Goal: Information Seeking & Learning: Learn about a topic

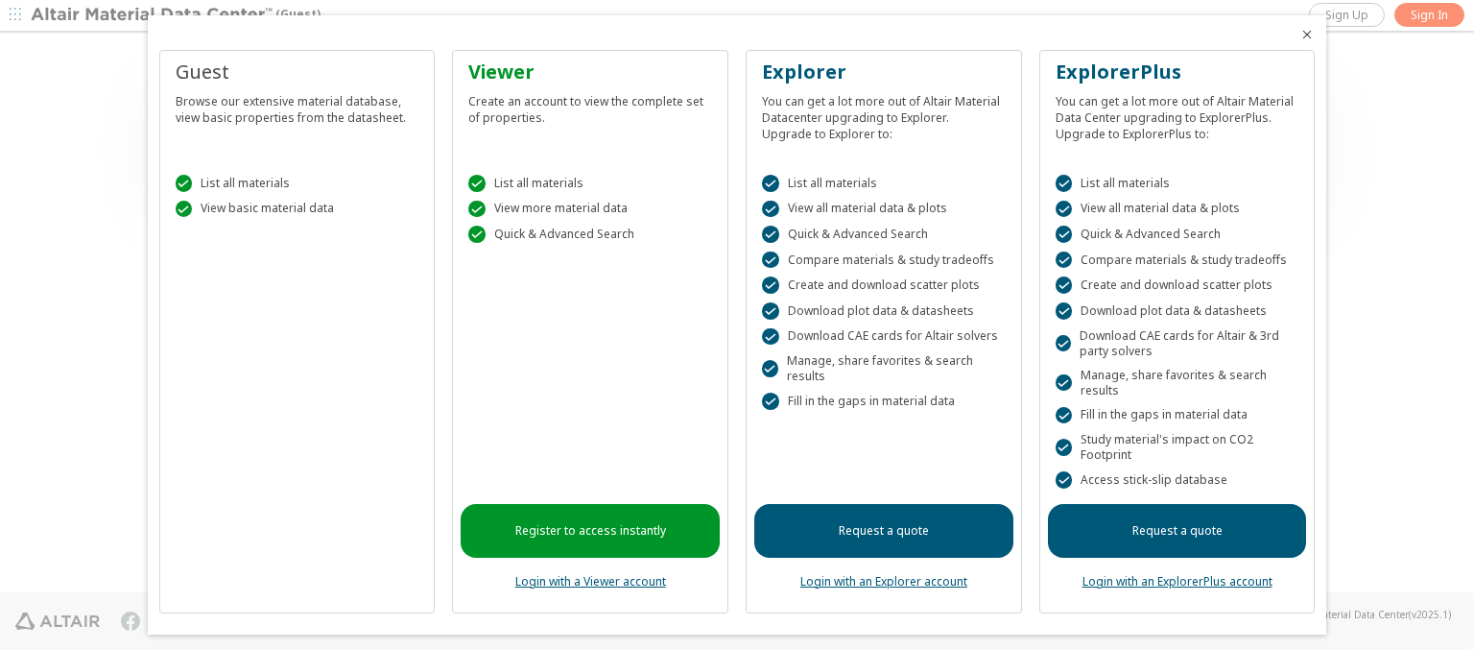
click at [1299, 35] on icon "Close" at bounding box center [1306, 34] width 15 height 15
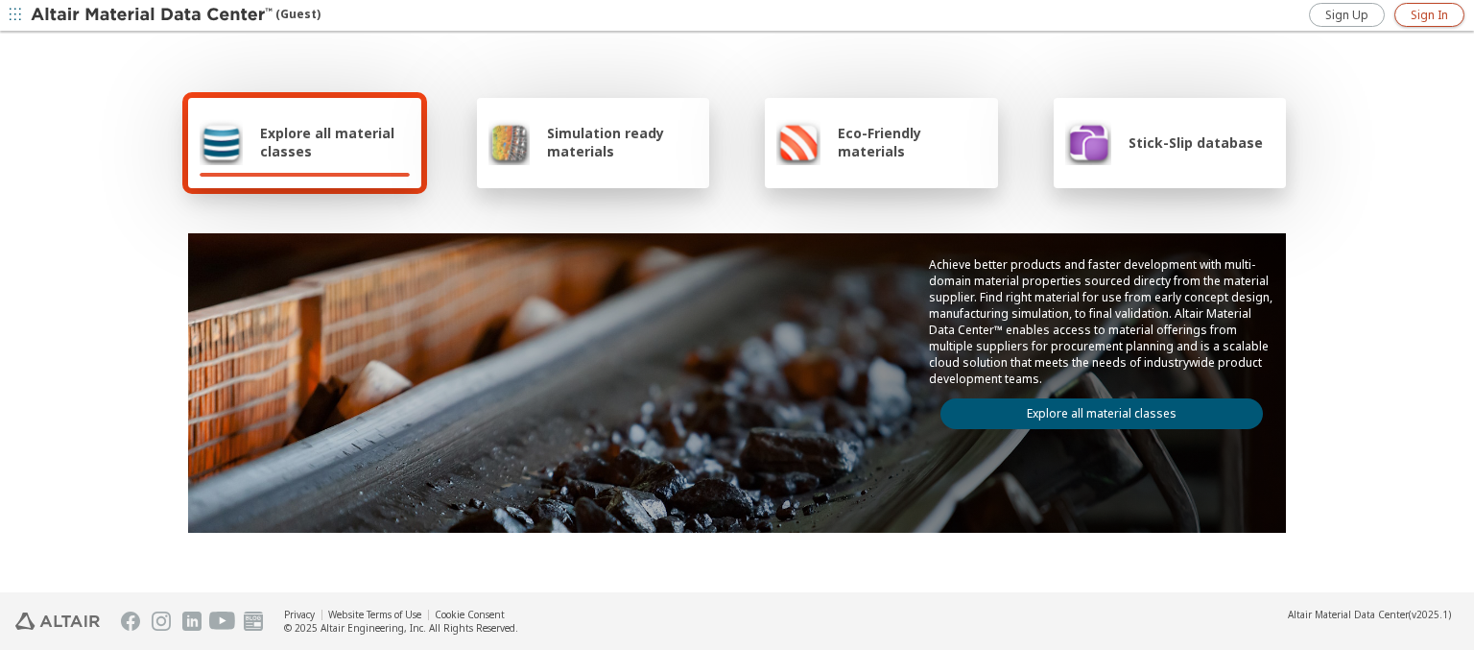
click at [1429, 14] on span "Sign In" at bounding box center [1428, 15] width 37 height 15
click at [153, 15] on img at bounding box center [153, 15] width 245 height 19
click at [327, 142] on span "Explore all material classes" at bounding box center [335, 142] width 150 height 36
click at [1094, 409] on link "Explore all material classes" at bounding box center [1101, 413] width 322 height 31
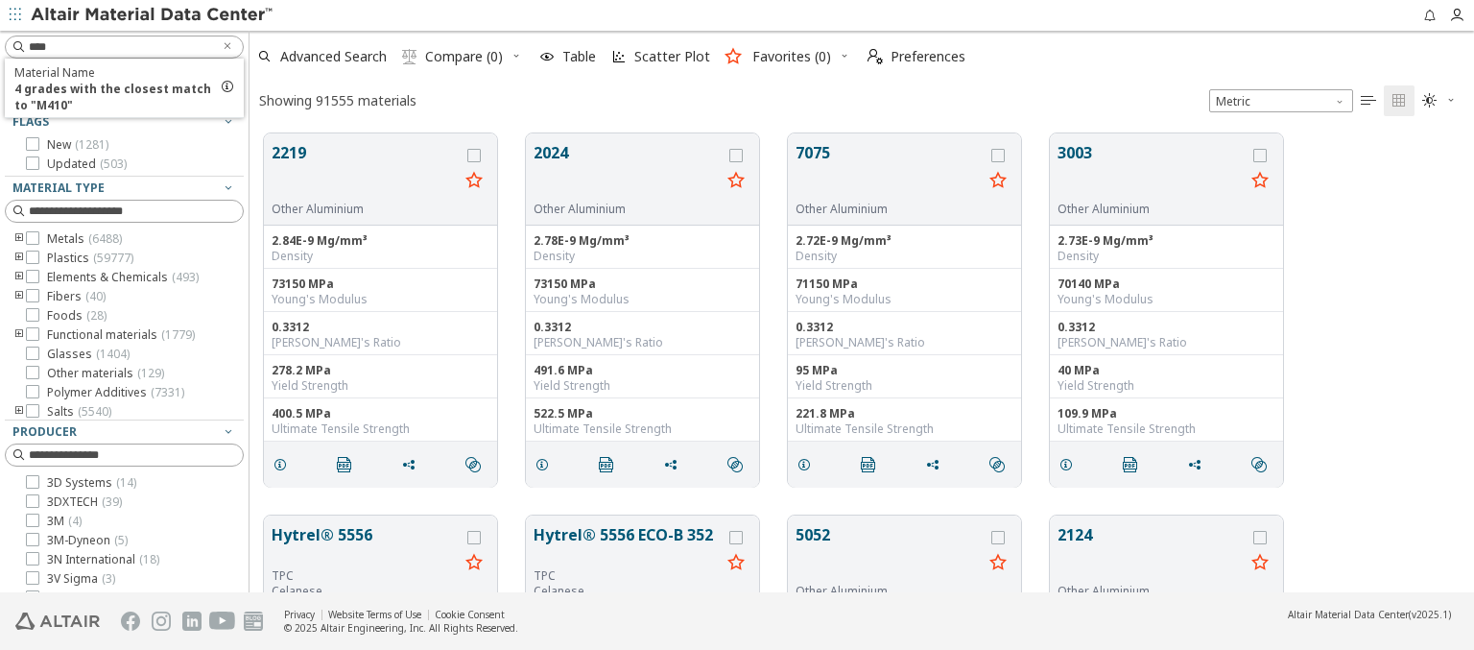
scroll to position [459, 1209]
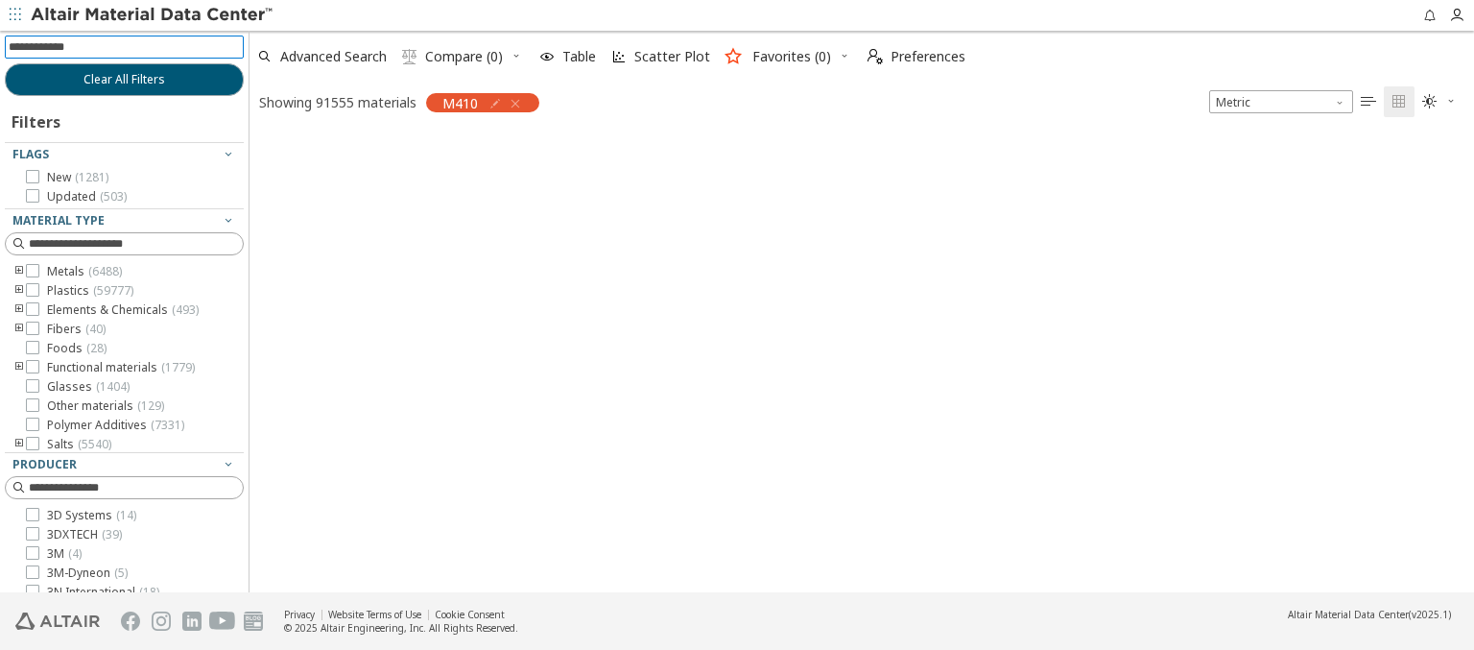
scroll to position [456, 1209]
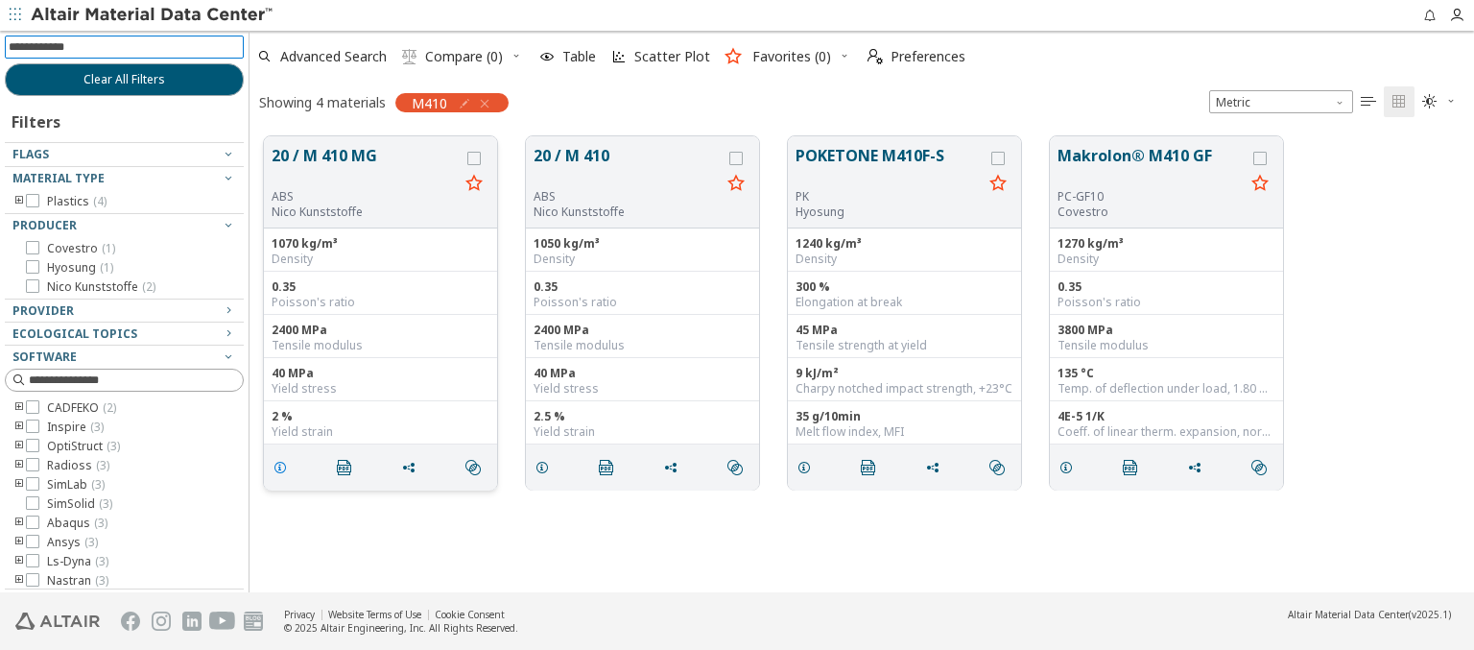
click at [283, 465] on icon "grid" at bounding box center [279, 467] width 15 height 15
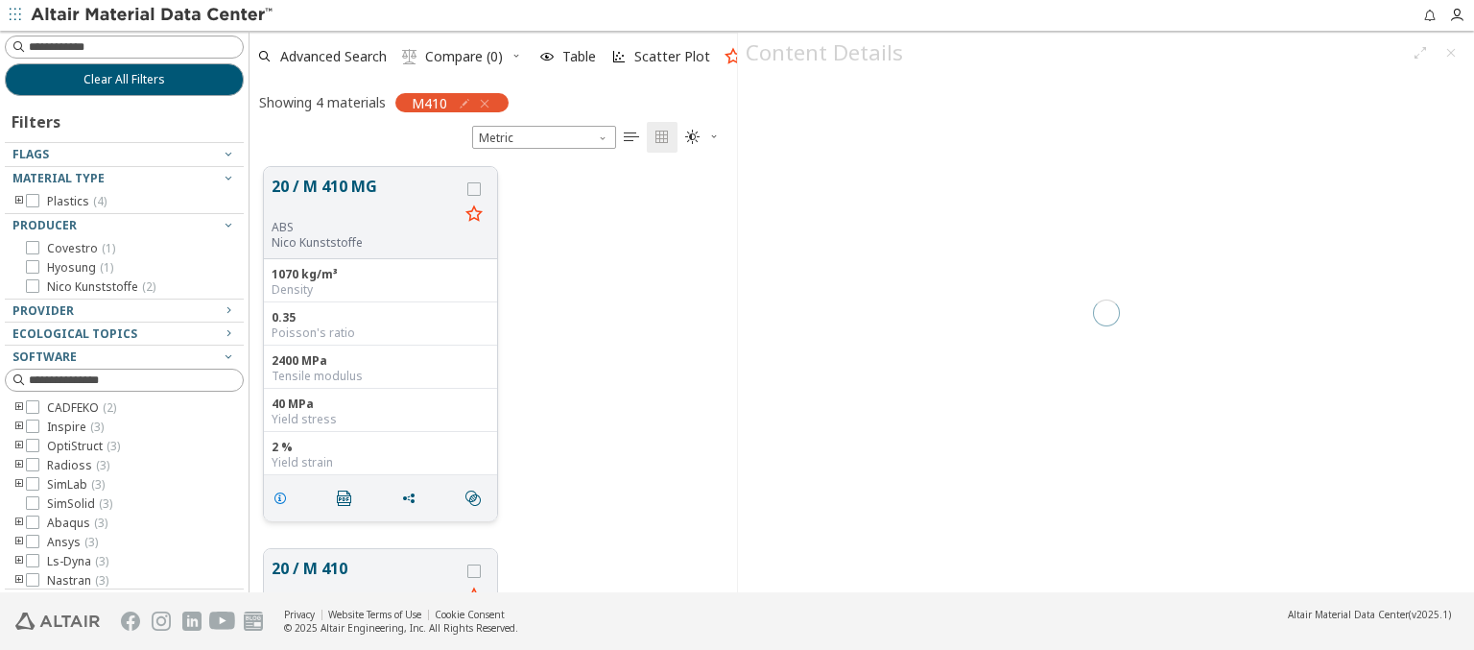
scroll to position [425, 472]
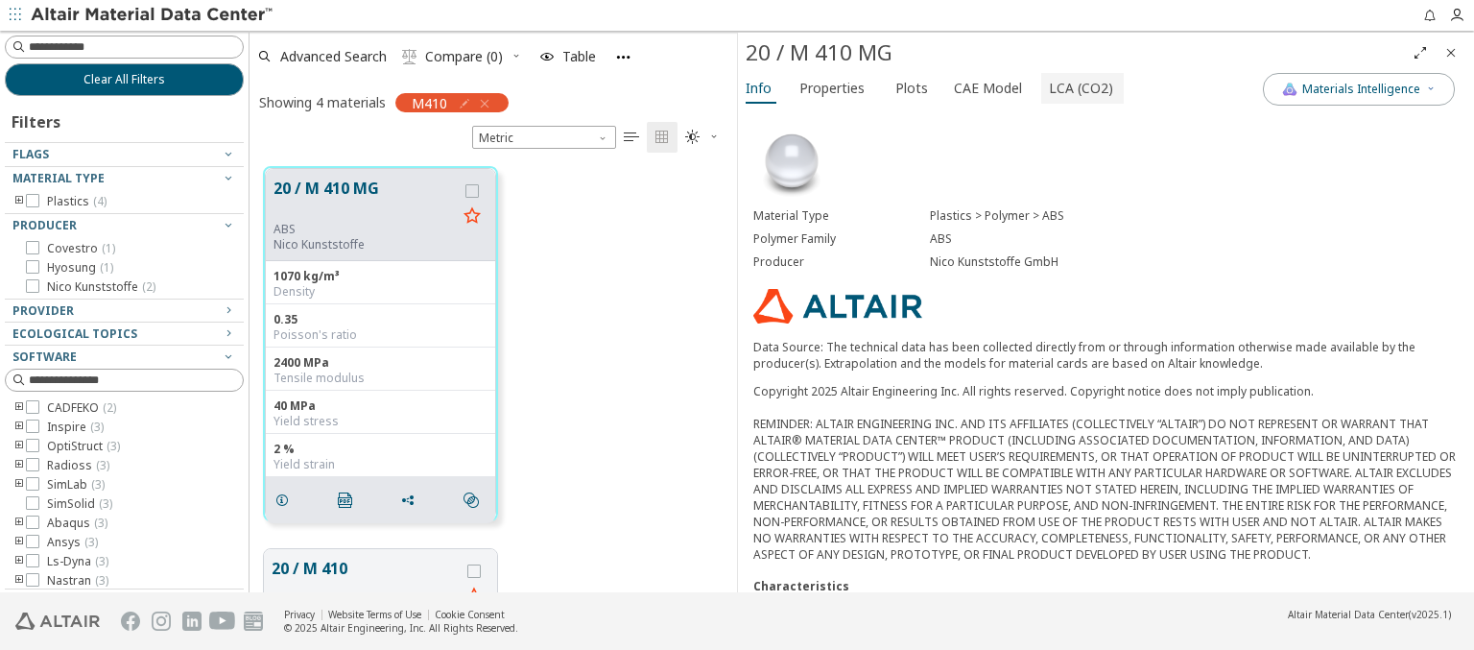
click at [1070, 87] on span "LCA (CO2)" at bounding box center [1081, 88] width 64 height 31
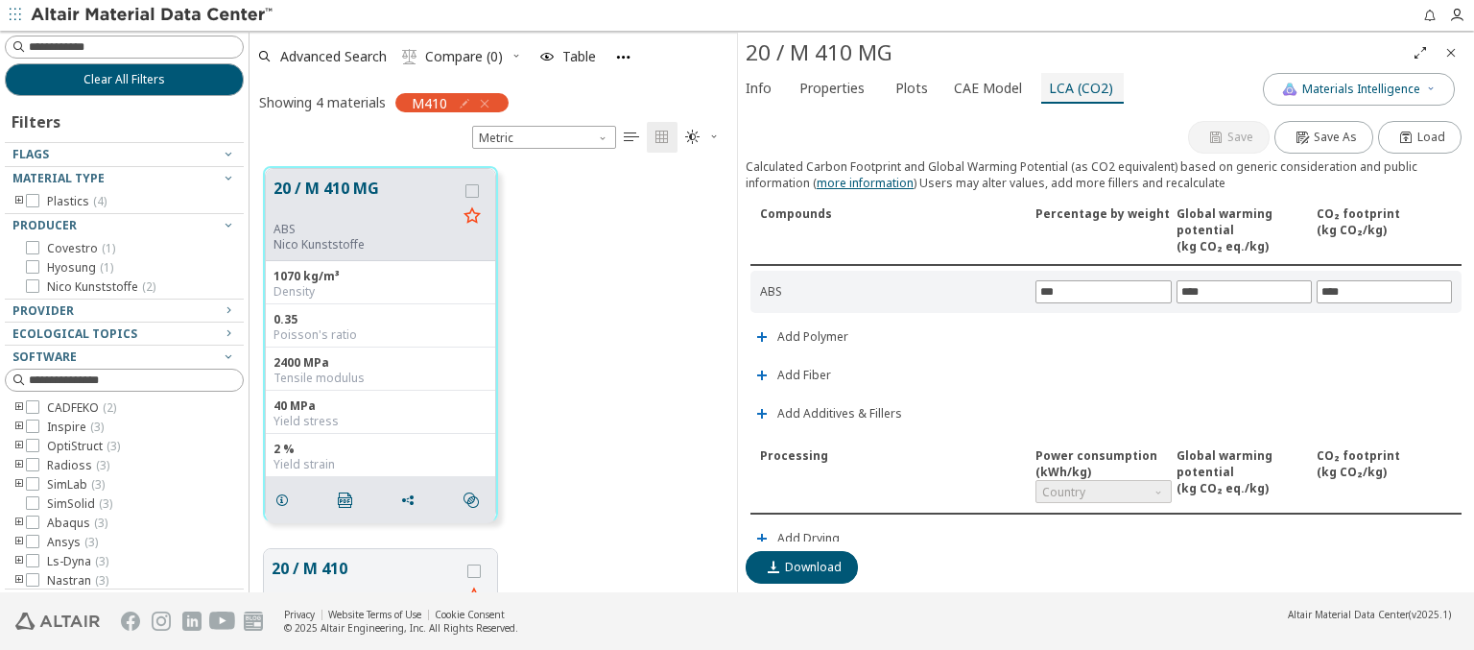
scroll to position [412, 0]
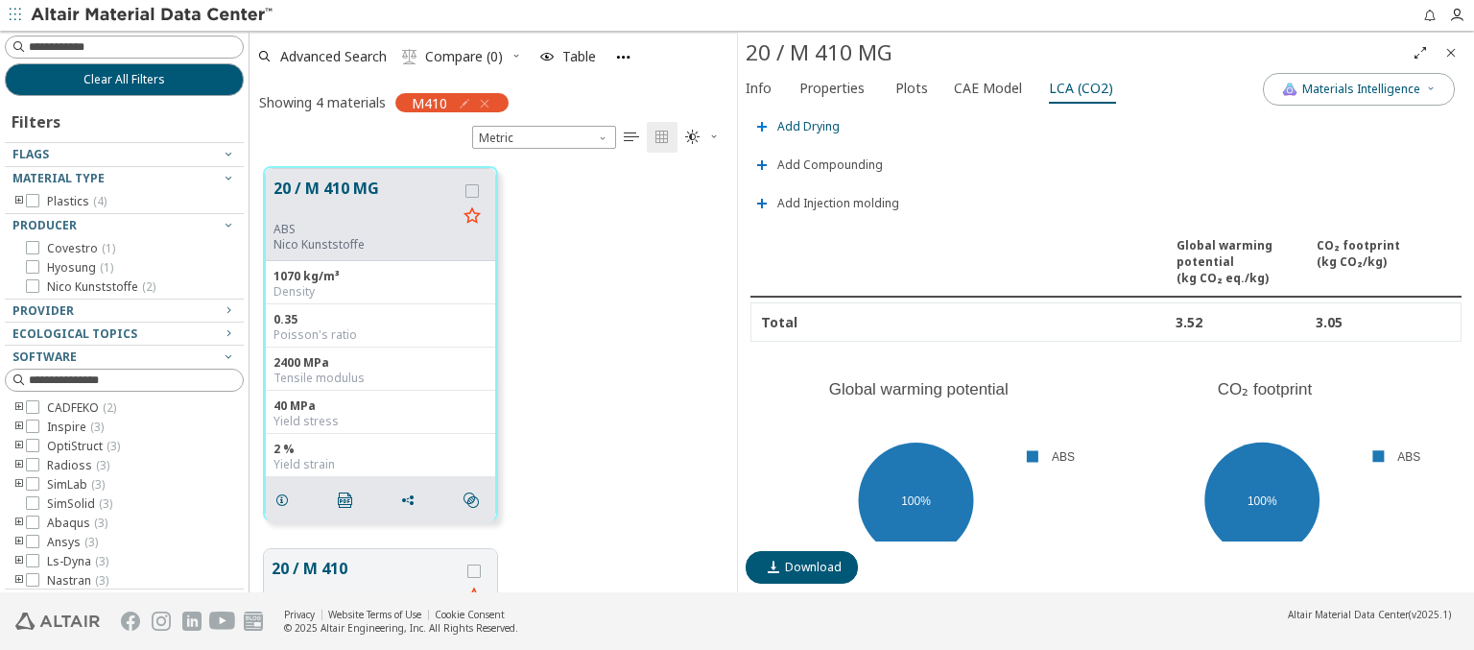
click at [807, 121] on span "Add Drying" at bounding box center [808, 127] width 62 height 12
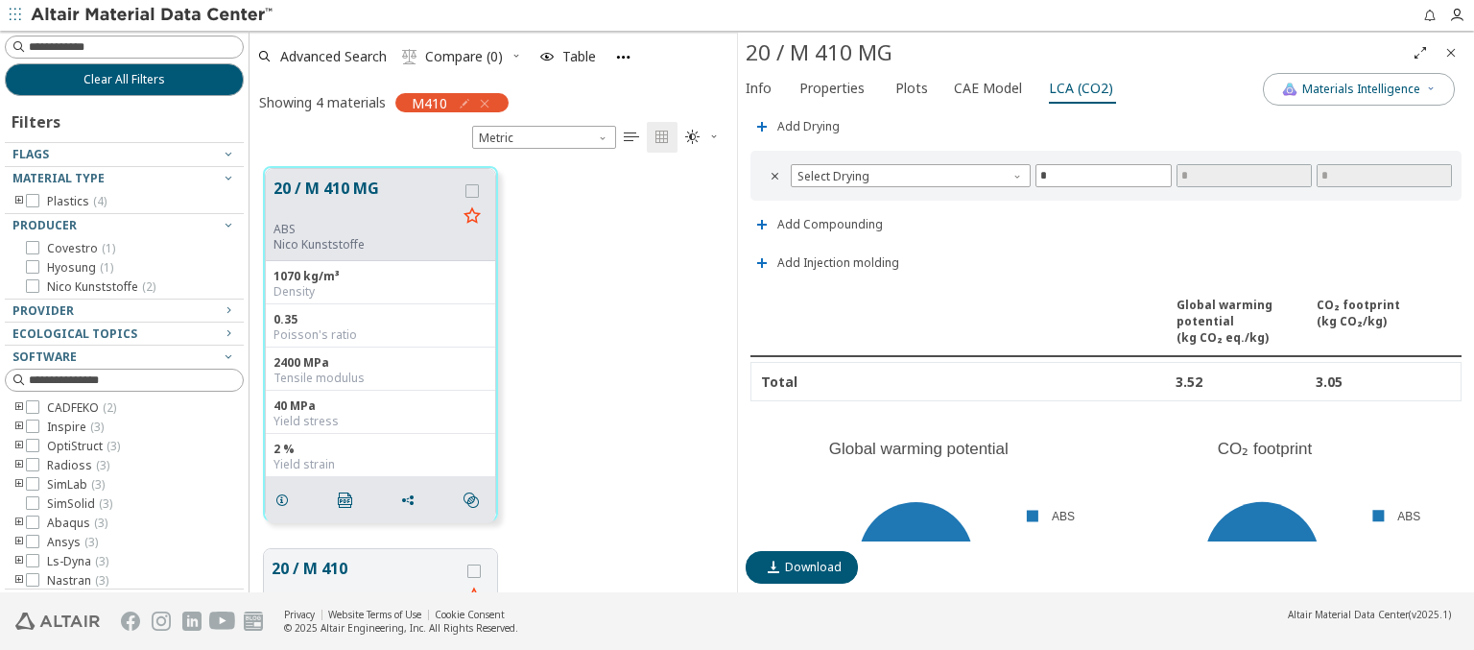
click at [1096, 91] on span "Country" at bounding box center [1102, 79] width 135 height 23
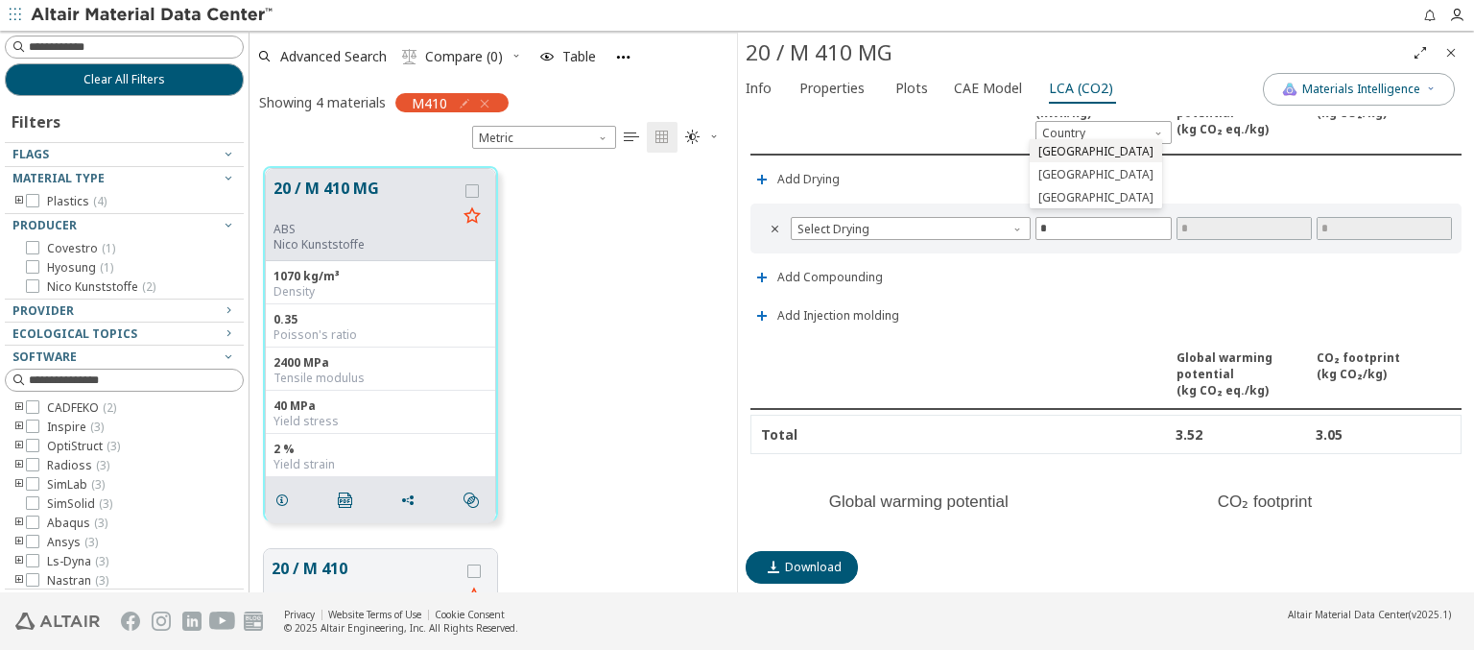
click at [1057, 151] on span "Estonia" at bounding box center [1095, 151] width 115 height 15
click at [1096, 127] on span "Estonia" at bounding box center [1103, 132] width 138 height 23
click at [1062, 174] on span "Germany" at bounding box center [1095, 174] width 115 height 15
click at [1096, 127] on span "Germany" at bounding box center [1103, 132] width 138 height 23
click at [1069, 197] on span "Switzerland" at bounding box center [1095, 197] width 115 height 15
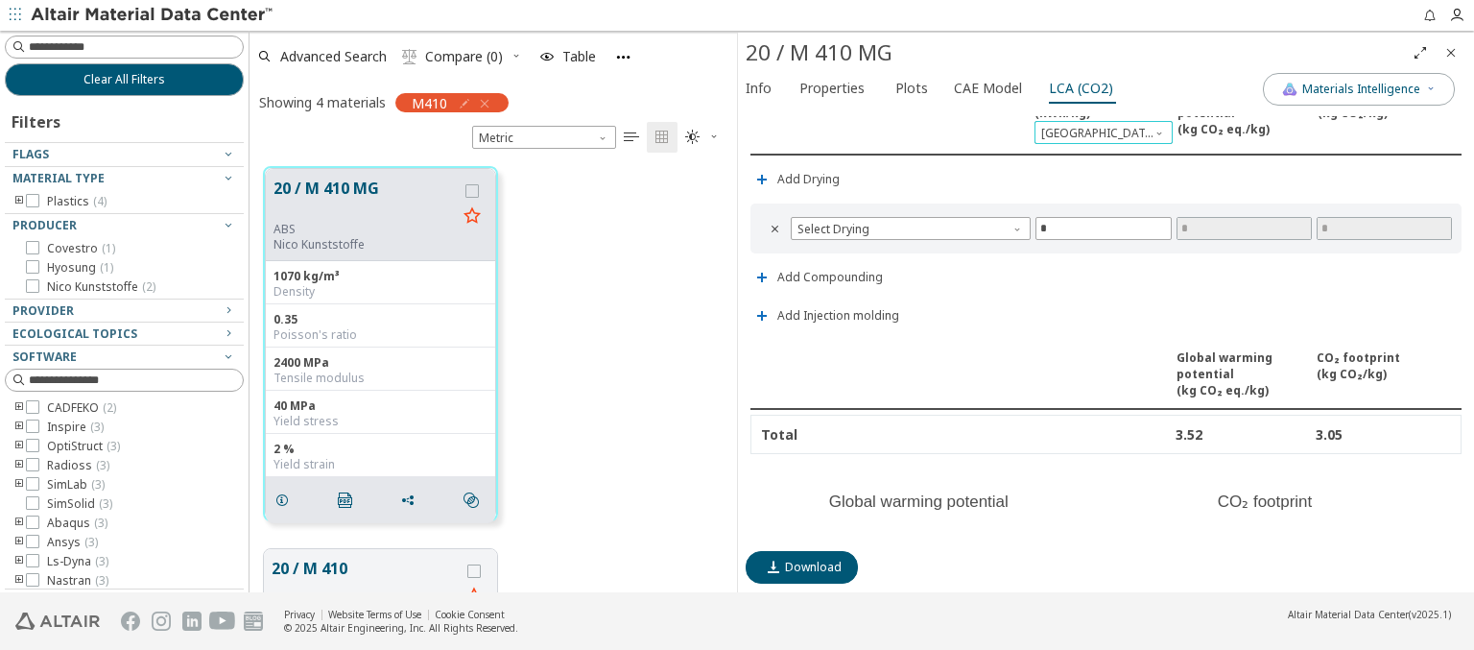
click at [1096, 127] on span "Switzerland" at bounding box center [1103, 132] width 138 height 23
click at [908, 223] on span "Select Drying" at bounding box center [911, 228] width 240 height 23
click at [907, 246] on span "Dry air dryer" at bounding box center [907, 247] width 219 height 13
type input "*****"
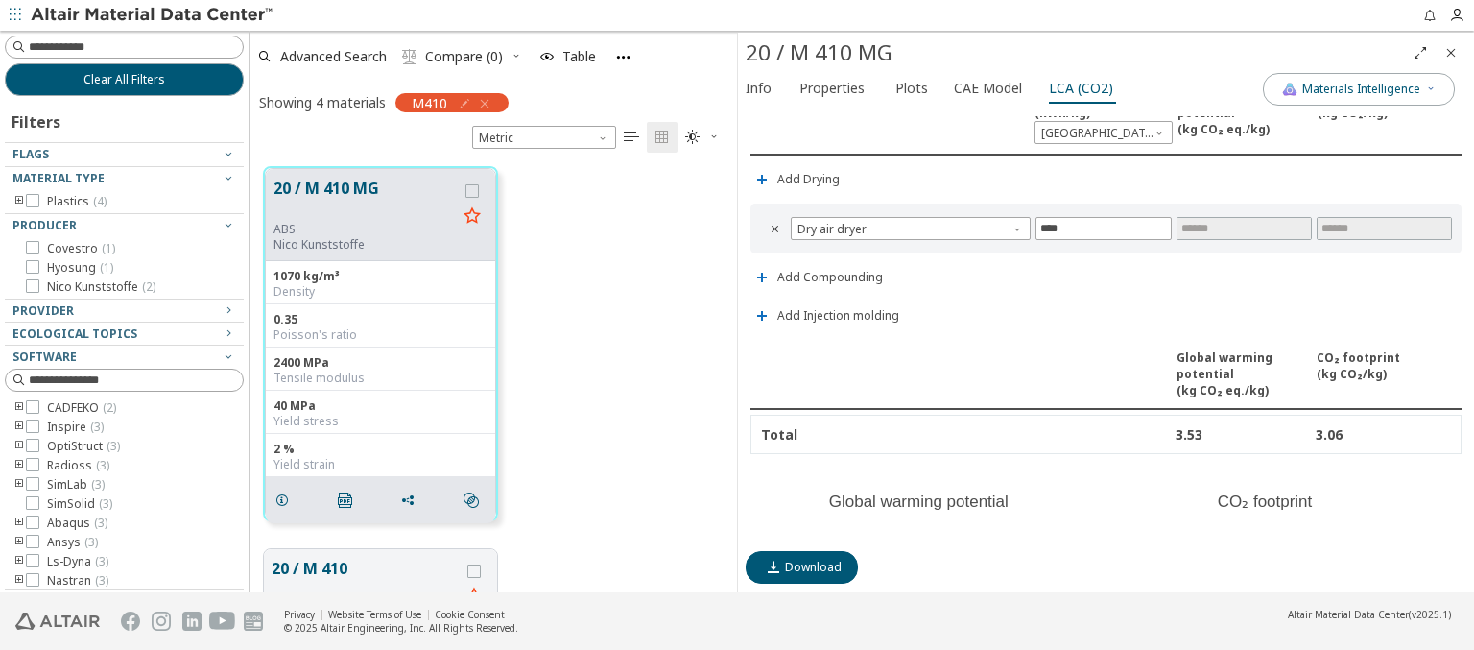
type input "*****"
click at [908, 223] on span "Dry air dryer" at bounding box center [911, 228] width 240 height 23
click at [907, 269] on span "Hot air dryer" at bounding box center [907, 270] width 219 height 13
type input "*****"
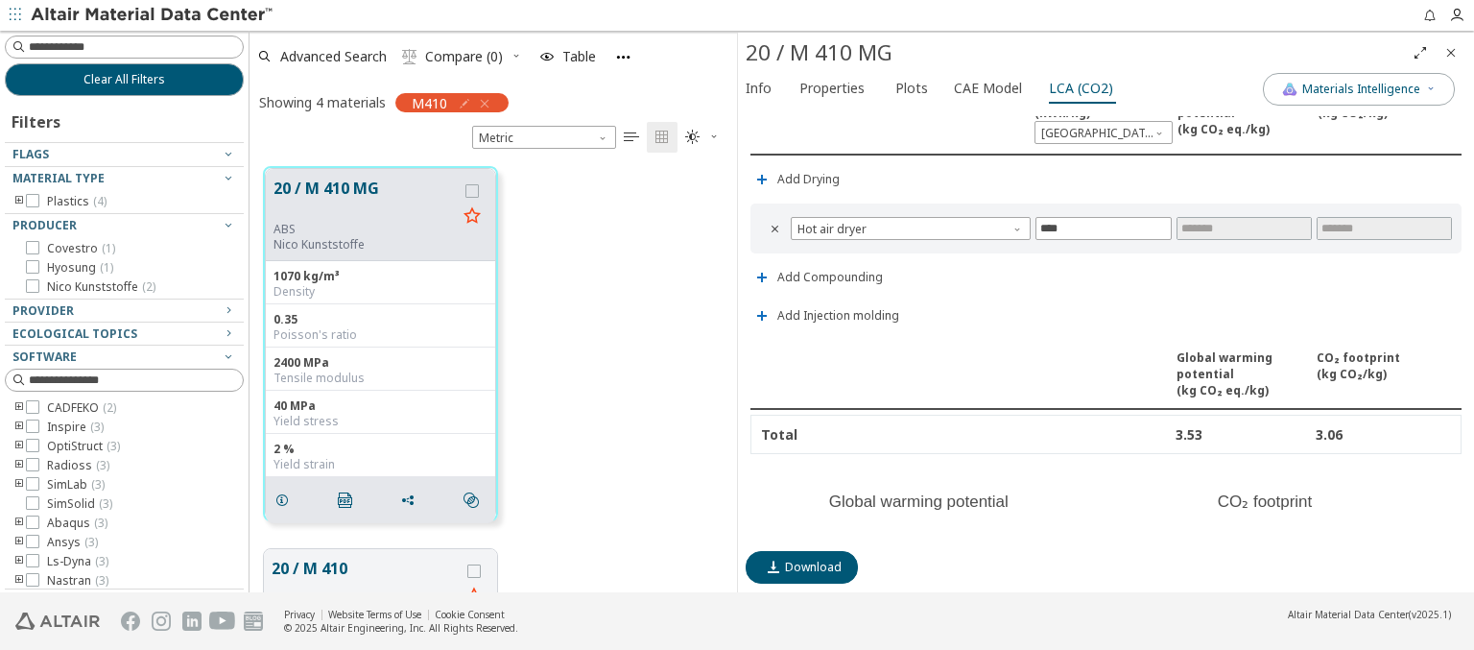
type input "******"
type input "*****"
click at [908, 223] on span "Hot air dryer" at bounding box center [911, 228] width 240 height 23
click at [1451, 52] on icon "Close" at bounding box center [1450, 52] width 15 height 15
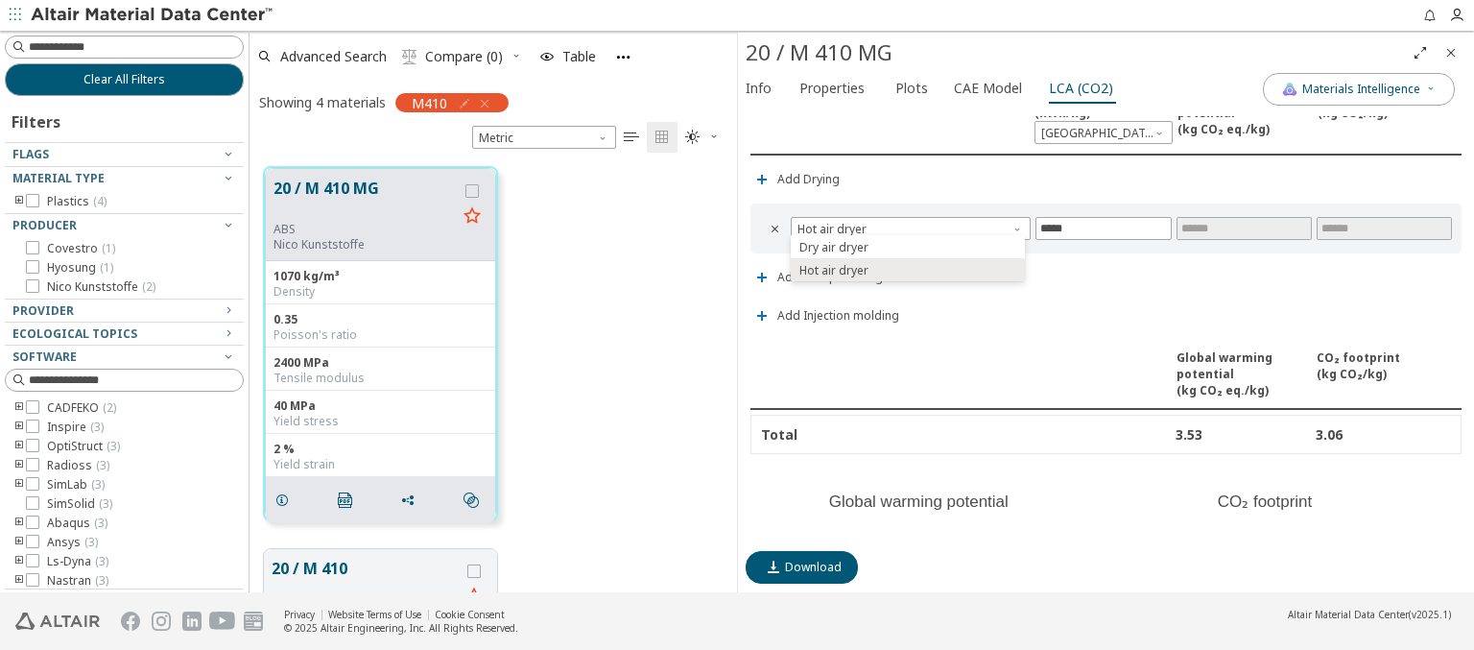
scroll to position [456, 1209]
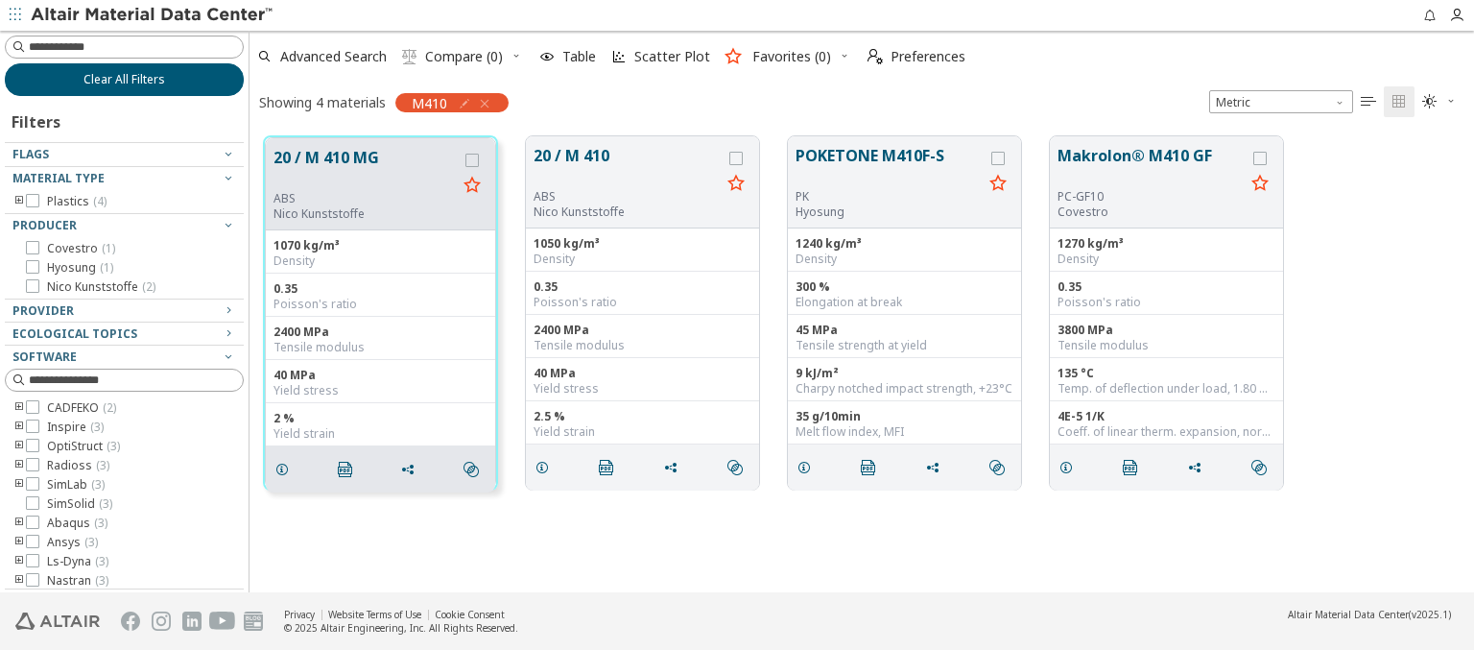
click at [117, 79] on span "Clear All Filters" at bounding box center [124, 79] width 82 height 15
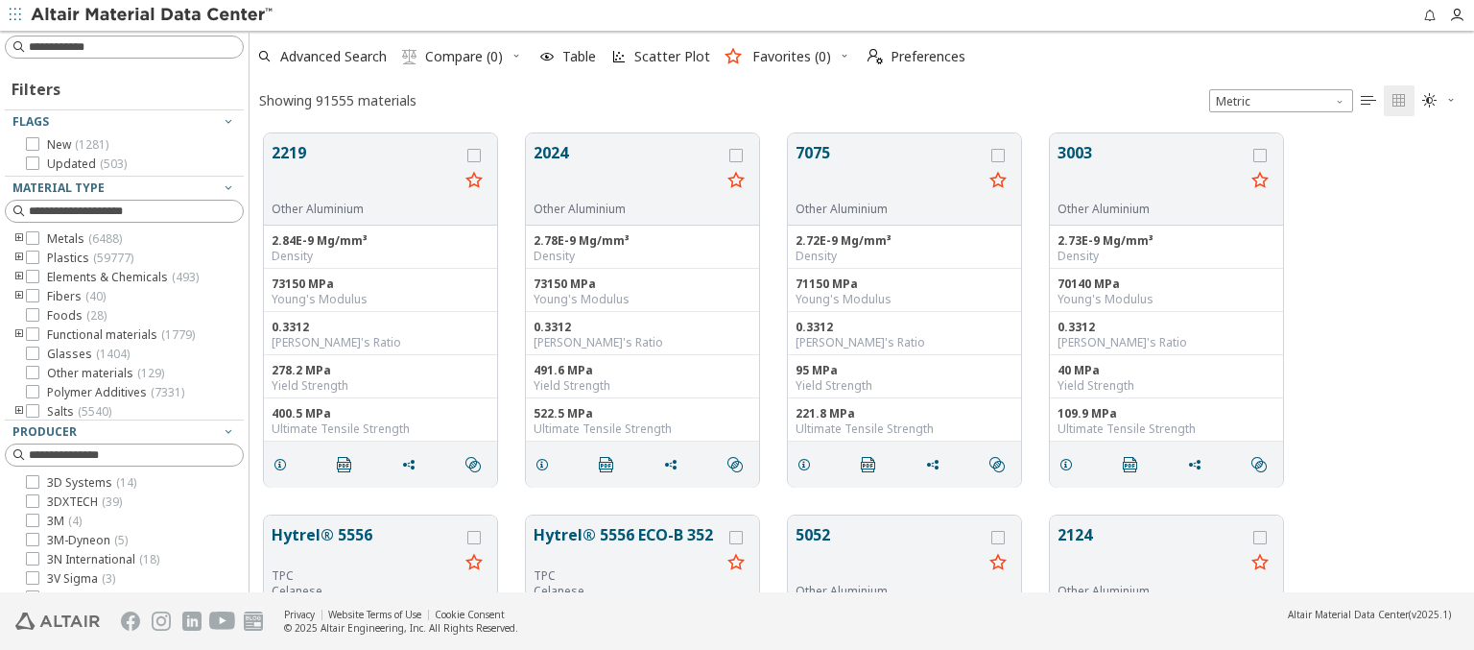
scroll to position [459, 1209]
click at [153, 15] on img at bounding box center [153, 15] width 245 height 19
